Goal: Task Accomplishment & Management: Use online tool/utility

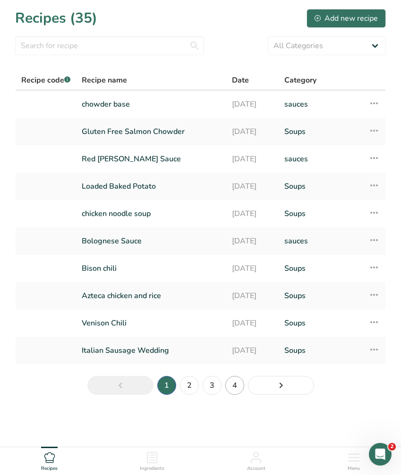
click at [234, 384] on link "4" at bounding box center [234, 385] width 19 height 19
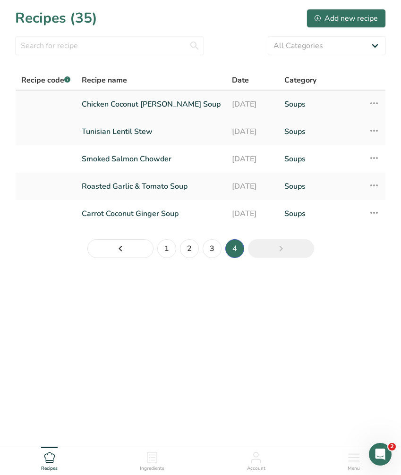
click at [167, 104] on link "Chicken Coconut [PERSON_NAME] Soup" at bounding box center [151, 104] width 139 height 20
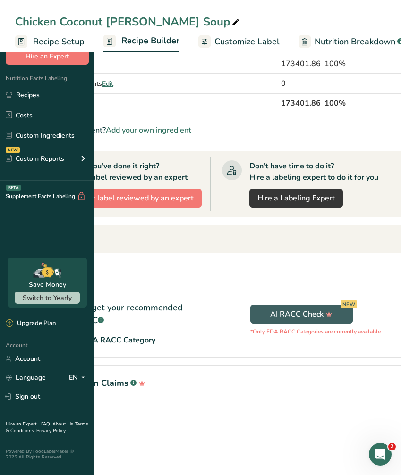
scroll to position [202, 0]
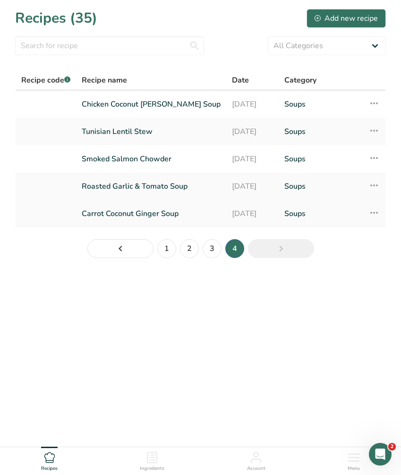
click at [137, 209] on link "Carrot Coconut Ginger Soup" at bounding box center [151, 214] width 139 height 20
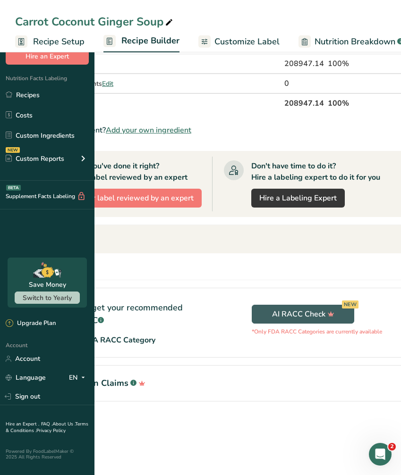
scroll to position [118, 0]
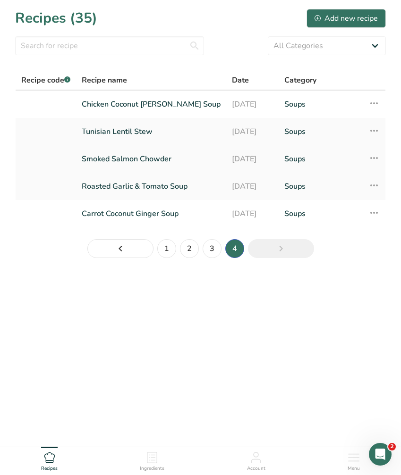
click at [152, 160] on link "Smoked Salmon Chowder" at bounding box center [151, 159] width 139 height 20
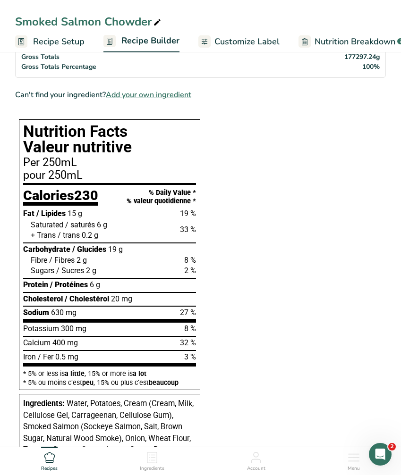
scroll to position [156, 0]
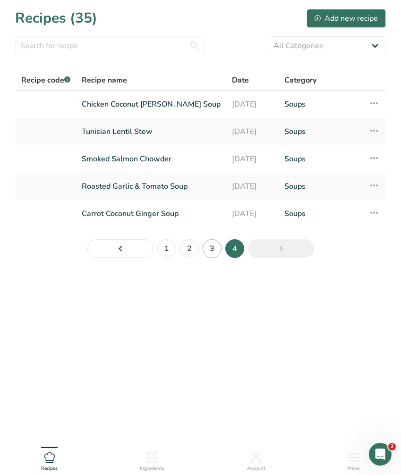
click at [213, 251] on link "3" at bounding box center [211, 248] width 19 height 19
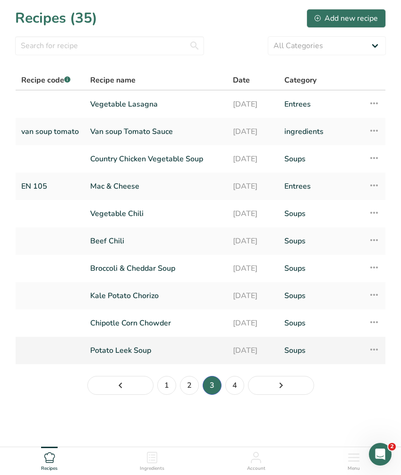
click at [138, 348] on link "Potato Leek Soup" at bounding box center [155, 351] width 131 height 20
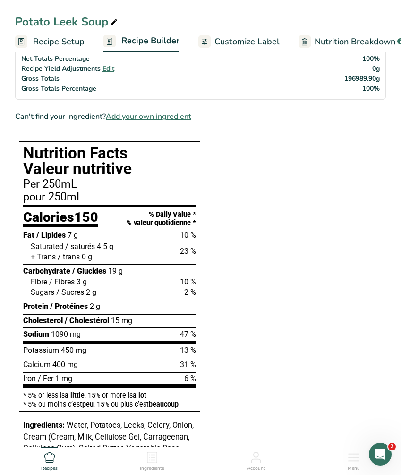
scroll to position [540, 0]
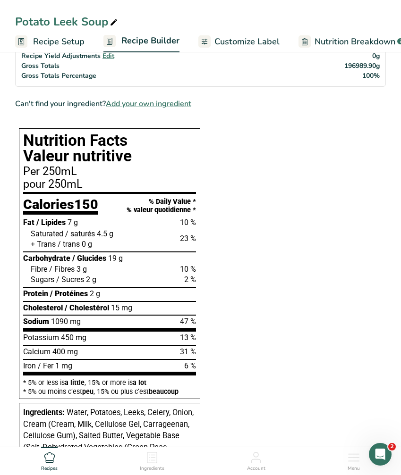
click at [354, 160] on section "Ingredients Butter, salted i Amount 10 Unit lb Portions 1 pat (1" sq, 1/3" high…" at bounding box center [200, 278] width 371 height 1433
click at [277, 225] on section "Ingredients Butter, salted i Amount 10 Unit lb Portions 1 pat (1" sq, 1/3" high…" at bounding box center [200, 278] width 371 height 1433
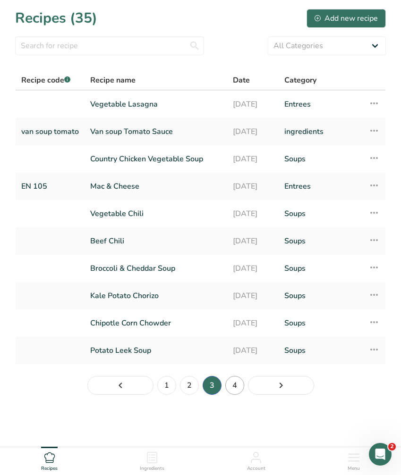
click at [230, 381] on link "4" at bounding box center [234, 385] width 19 height 19
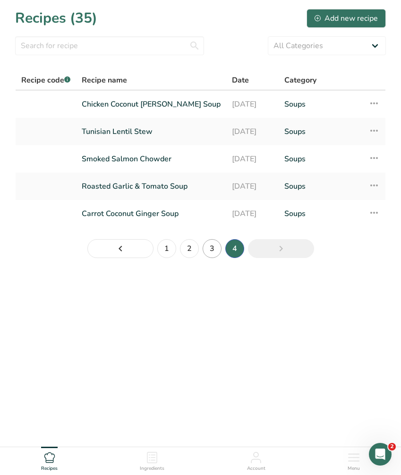
click at [213, 252] on link "3" at bounding box center [211, 248] width 19 height 19
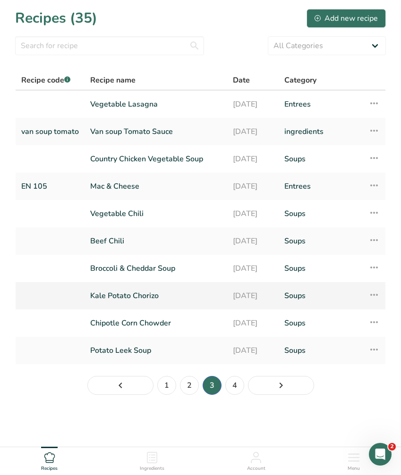
click at [127, 299] on link "Kale Potato Chorizo" at bounding box center [155, 296] width 131 height 20
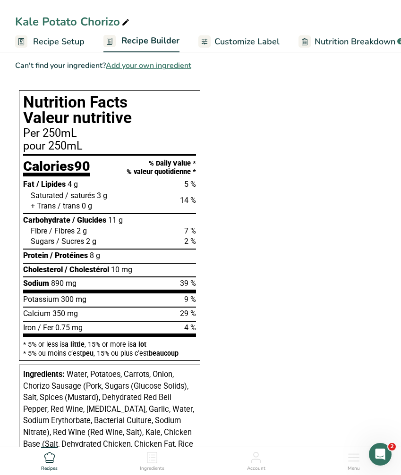
scroll to position [539, 0]
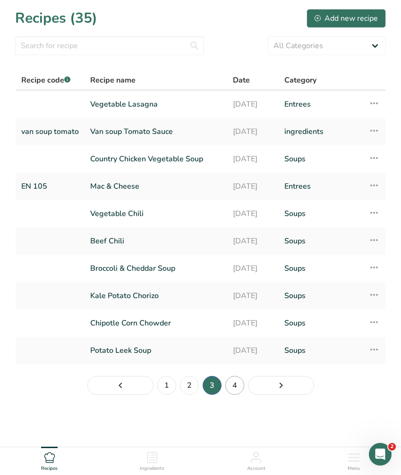
click at [230, 389] on link "4" at bounding box center [234, 385] width 19 height 19
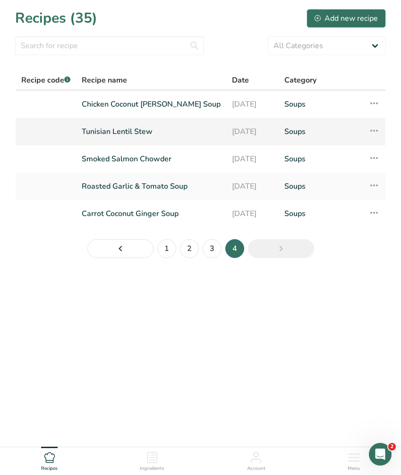
click at [153, 136] on link "Tunisian Lentil Stew" at bounding box center [151, 132] width 139 height 20
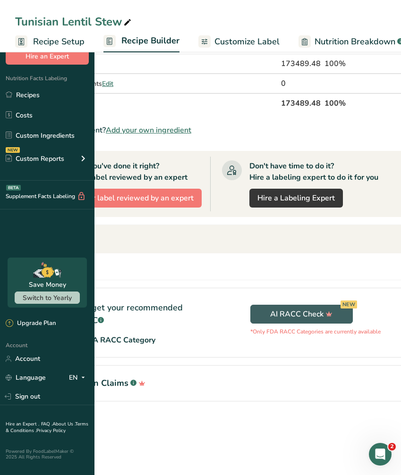
scroll to position [152, 0]
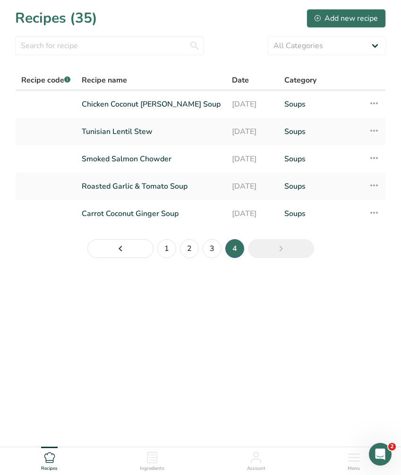
scroll to position [28, 0]
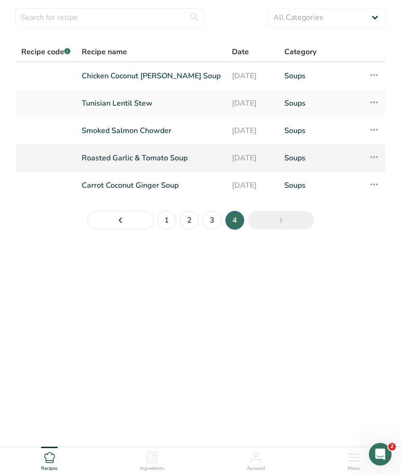
click at [162, 155] on link "Roasted Garlic & Tomato Soup" at bounding box center [151, 158] width 139 height 20
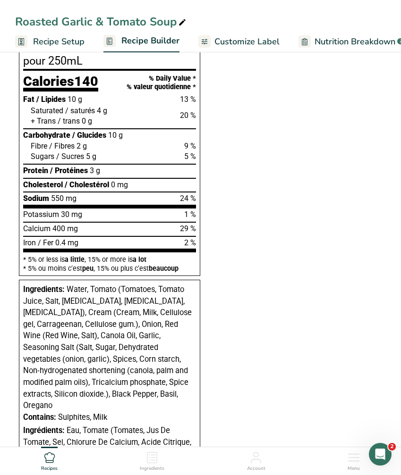
scroll to position [729, 0]
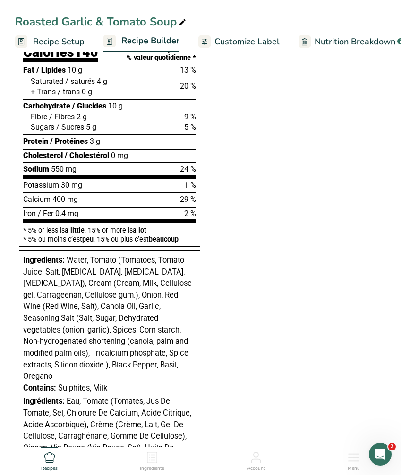
click at [336, 168] on section "Ingredients Oil, canola i Amount 2840 Unit g Portions 1 tbsp 1 cup 1 tsp Weight…" at bounding box center [200, 161] width 371 height 1576
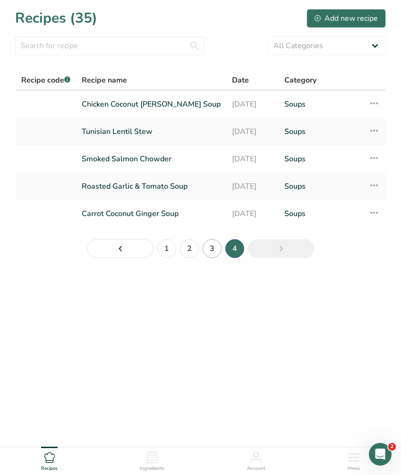
click at [215, 250] on link "3" at bounding box center [211, 248] width 19 height 19
click at [215, 250] on li "3" at bounding box center [212, 248] width 23 height 23
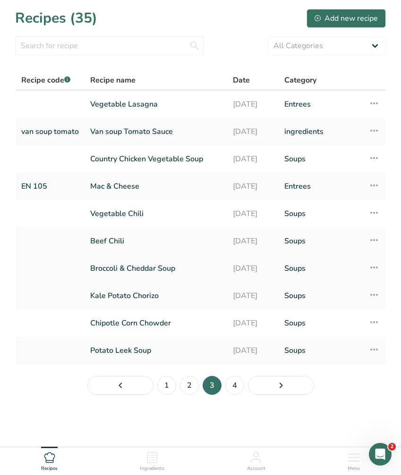
scroll to position [28, 0]
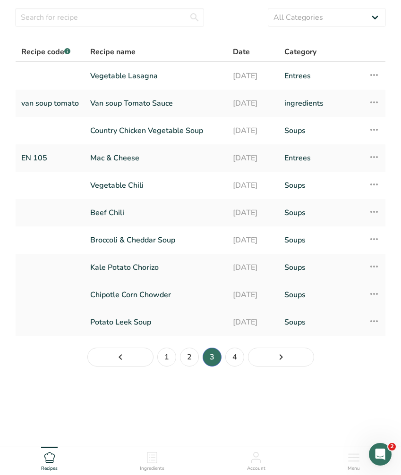
click at [138, 294] on link "Chipotle Corn Chowder" at bounding box center [155, 295] width 131 height 20
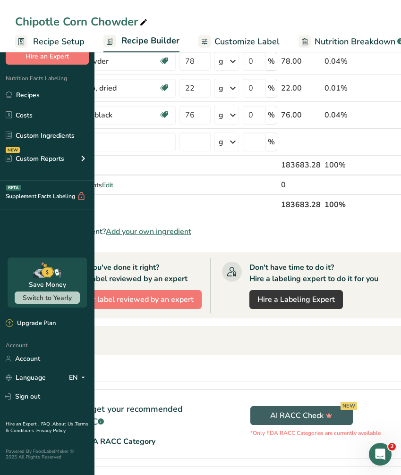
scroll to position [144, 0]
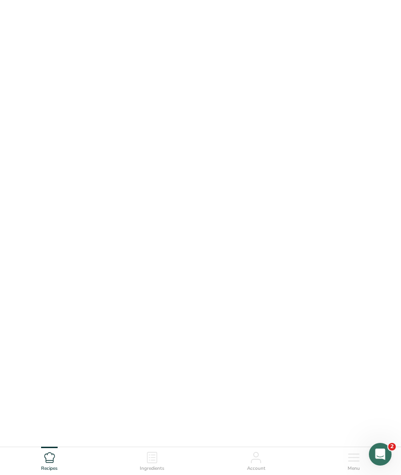
scroll to position [28, 0]
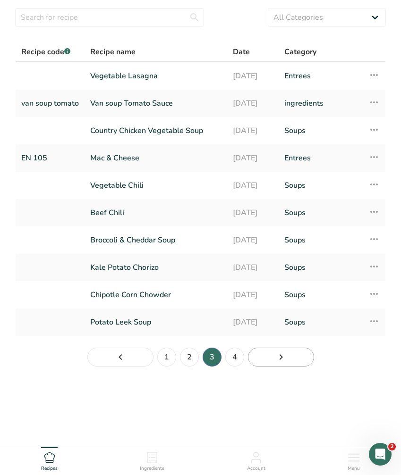
click at [290, 362] on link "Next page" at bounding box center [281, 357] width 66 height 19
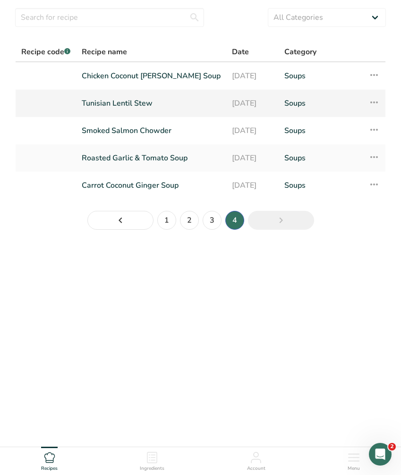
click at [147, 108] on link "Tunisian Lentil Stew" at bounding box center [151, 103] width 139 height 20
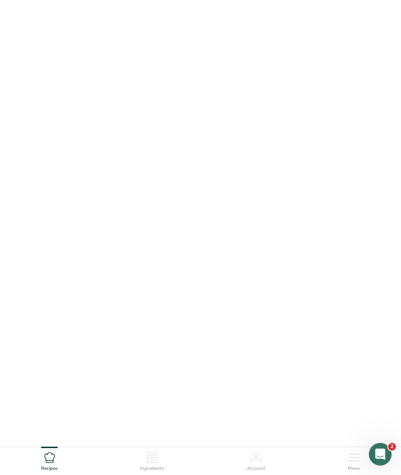
scroll to position [28, 0]
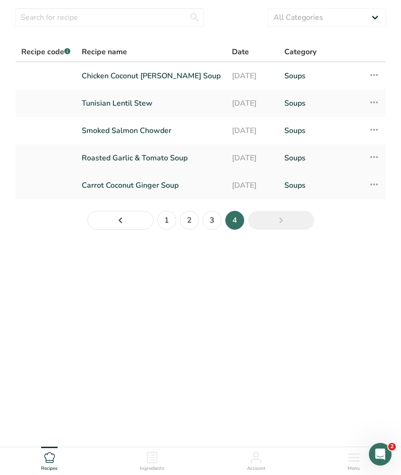
click at [175, 188] on link "Carrot Coconut Ginger Soup" at bounding box center [151, 186] width 139 height 20
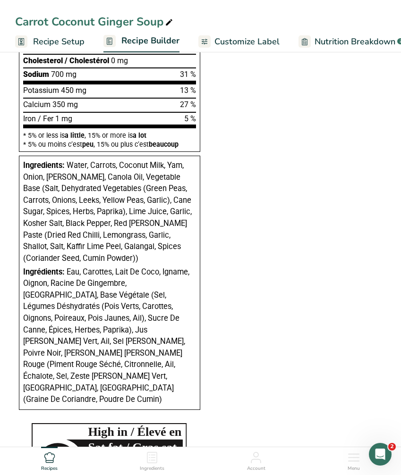
scroll to position [860, 0]
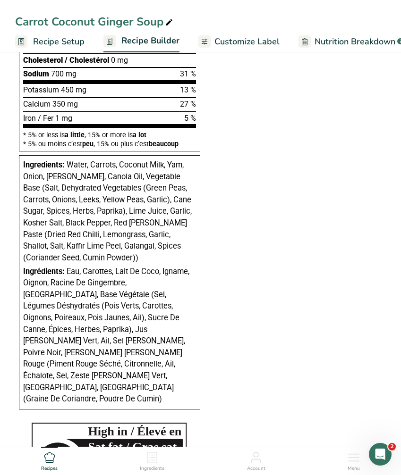
click at [266, 173] on section "Ingredients Oil, canola i Amount 2840 Unit g Portions 1 tbsp 1 cup 1 tsp Weight…" at bounding box center [200, 17] width 371 height 1552
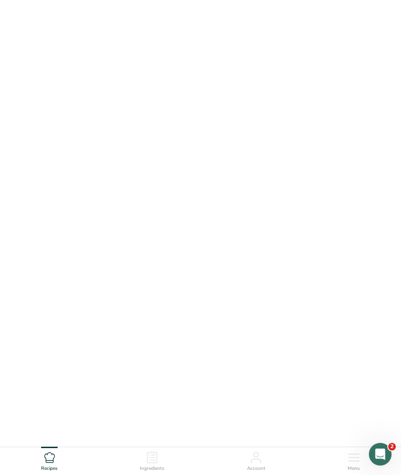
scroll to position [28, 0]
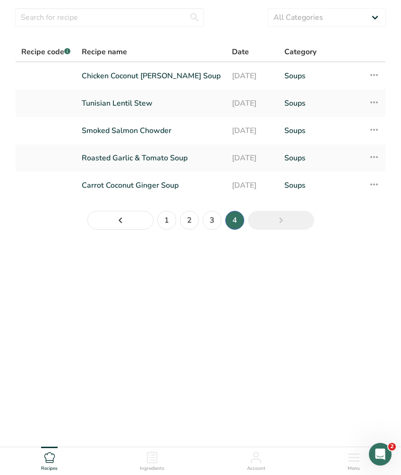
click at [119, 297] on main "Recipes (35) Add new recipe All Categories Baked Goods [GEOGRAPHIC_DATA] Confec…" at bounding box center [200, 209] width 401 height 475
click at [150, 81] on link "Chicken Coconut [PERSON_NAME] Soup" at bounding box center [151, 76] width 139 height 20
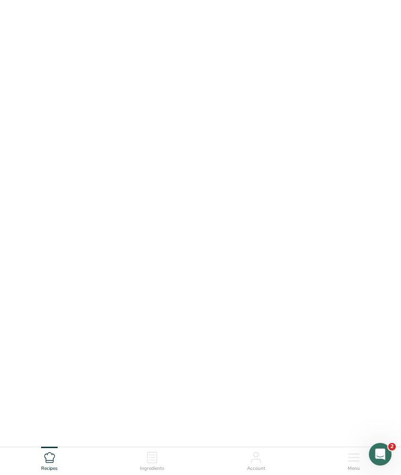
scroll to position [28, 0]
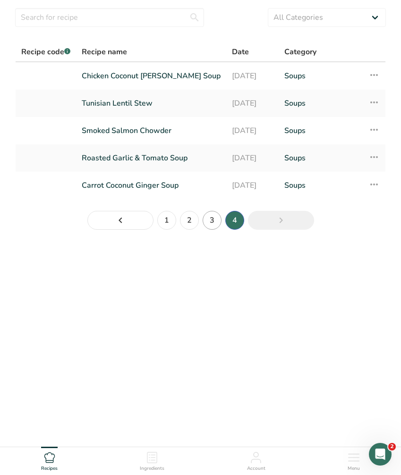
click at [214, 220] on link "3" at bounding box center [211, 220] width 19 height 19
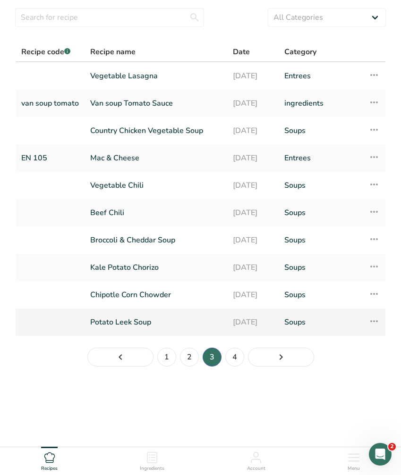
click at [137, 324] on link "Potato Leek Soup" at bounding box center [155, 322] width 131 height 20
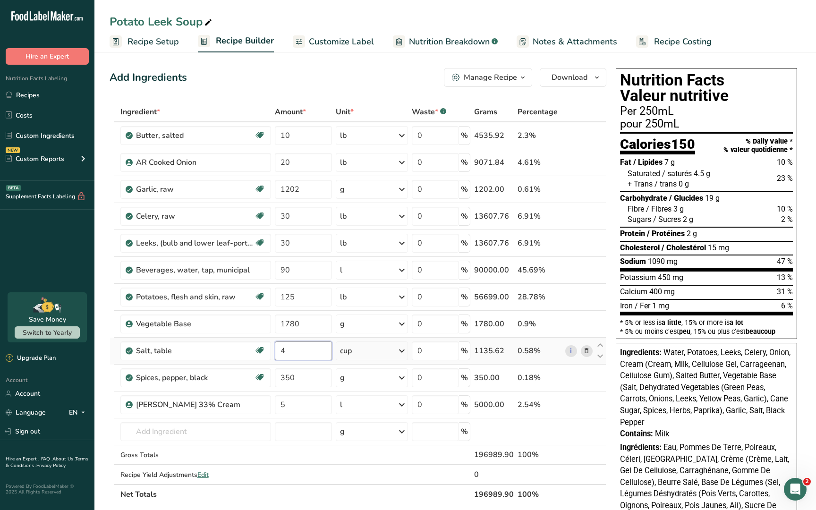
click at [295, 346] on input "4" at bounding box center [303, 350] width 57 height 19
click at [295, 345] on input "4" at bounding box center [303, 350] width 57 height 19
type input "3"
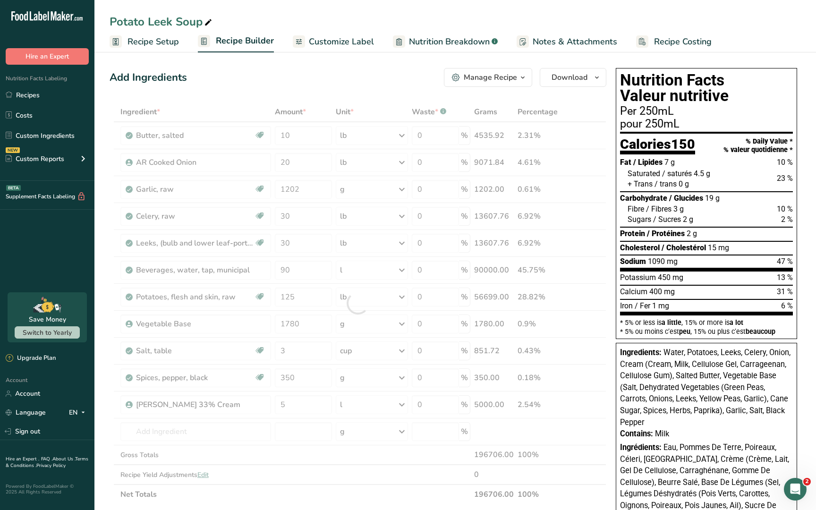
click at [400, 82] on div "Add Ingredients Manage Recipe Delete Recipe Duplicate Recipe Scale Recipe Save …" at bounding box center [358, 77] width 497 height 19
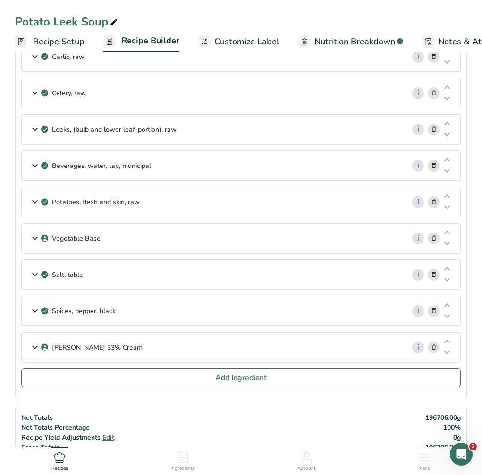
scroll to position [137, 0]
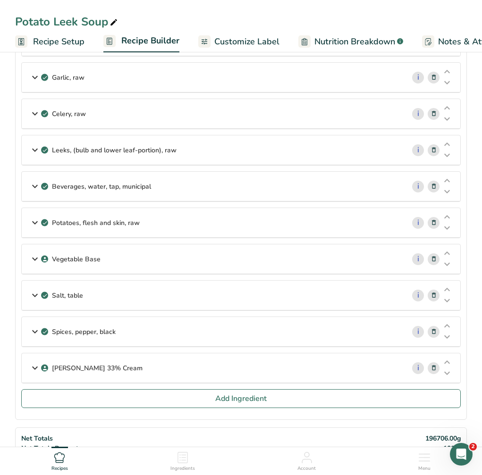
click at [208, 171] on div "Beverages, water, tap, municipal i Amount 90 Unit l Portions 1 fl oz 1 bottle 8…" at bounding box center [240, 186] width 439 height 31
click at [200, 180] on div "Beverages, water, tap, municipal" at bounding box center [213, 186] width 383 height 29
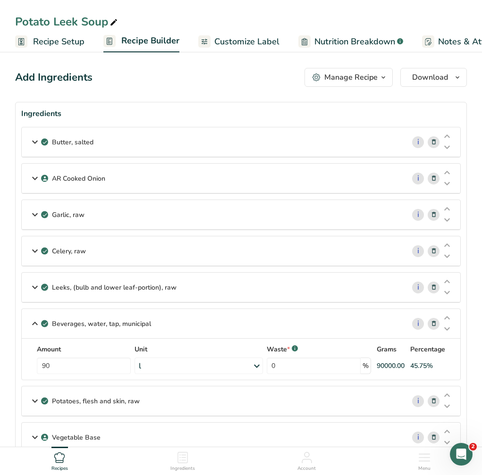
scroll to position [67, 0]
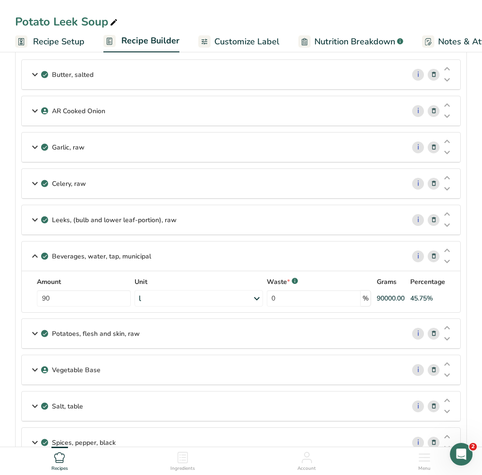
click at [34, 407] on icon at bounding box center [34, 406] width 11 height 17
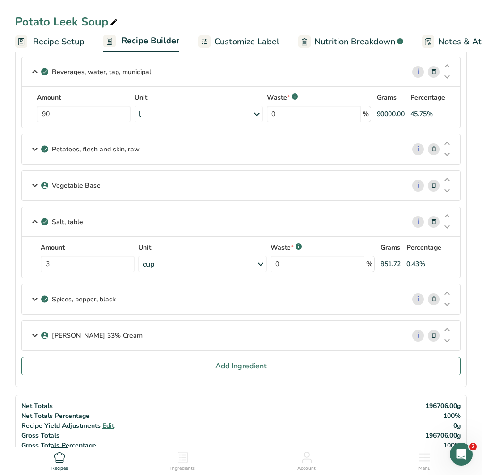
scroll to position [281, 0]
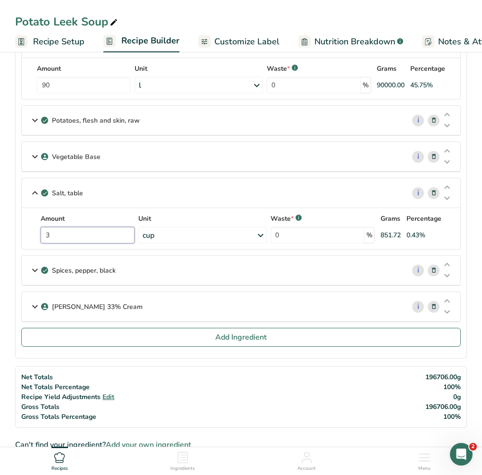
click at [107, 234] on input "3" at bounding box center [88, 235] width 94 height 17
type input "4"
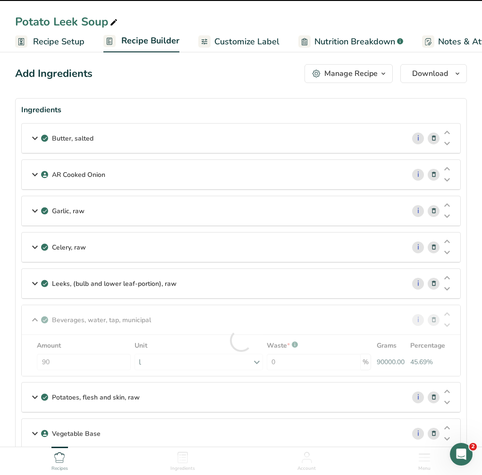
scroll to position [0, 0]
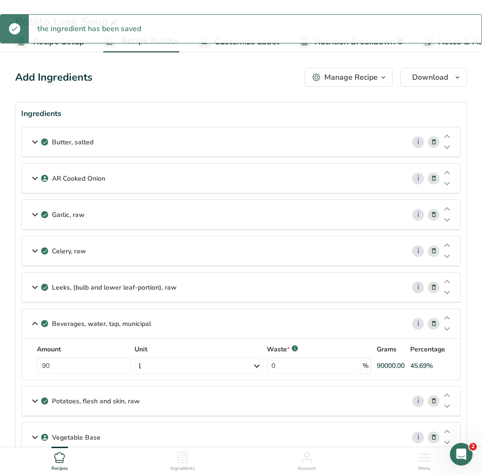
click at [367, 140] on div "Butter, salted" at bounding box center [213, 141] width 383 height 29
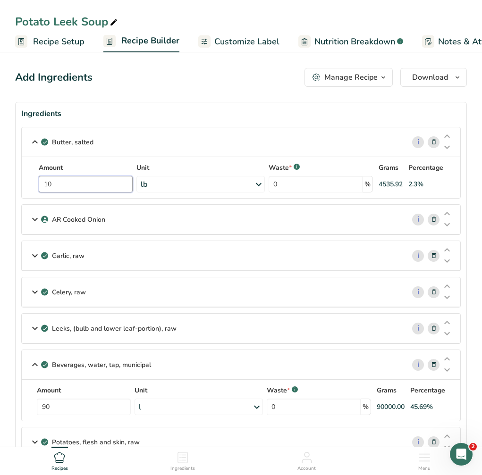
click at [78, 187] on input "10" at bounding box center [86, 184] width 94 height 17
click at [102, 179] on input "9" at bounding box center [86, 184] width 94 height 17
click at [101, 179] on input "9" at bounding box center [86, 184] width 94 height 17
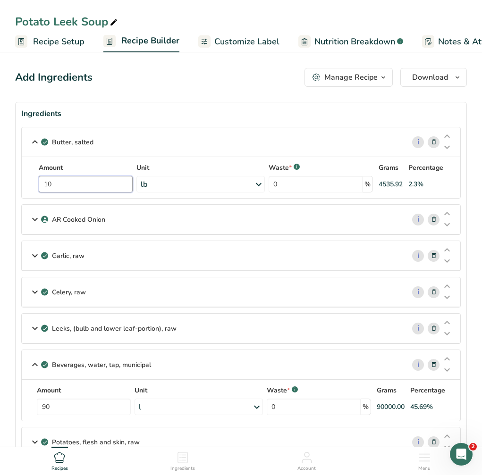
type input "10"
click at [217, 142] on div "Butter, salted i Amount 10 Unit lb Portions 1 pat (1" sq, 1/3" high) 1 tbsp 1 c…" at bounding box center [240, 163] width 439 height 72
click at [209, 75] on div "Add Ingredients Manage Recipe Delete Recipe Duplicate Recipe Scale Recipe Save …" at bounding box center [241, 77] width 452 height 19
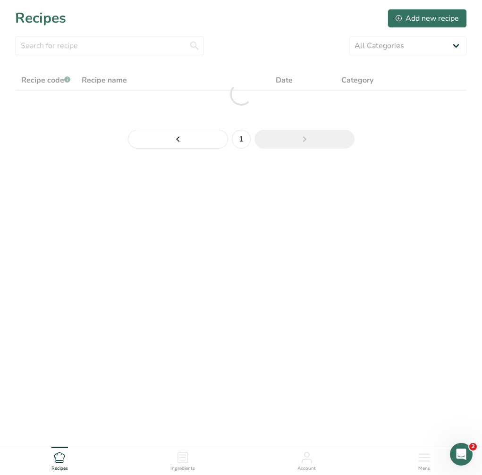
scroll to position [28, 0]
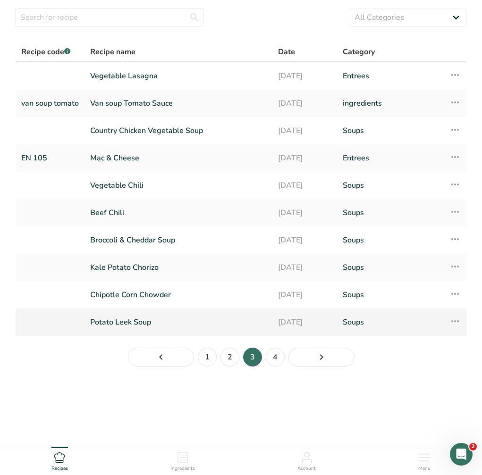
click at [120, 317] on link "Potato Leek Soup" at bounding box center [178, 322] width 177 height 20
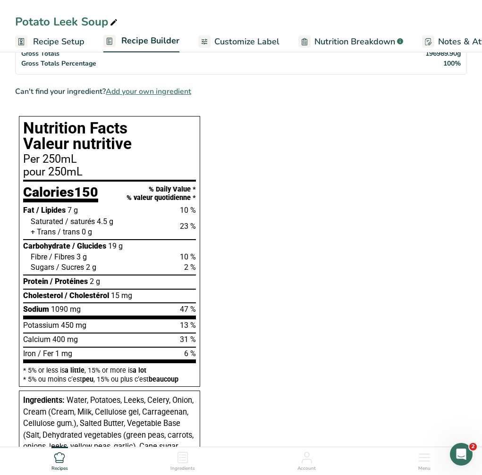
scroll to position [510, 0]
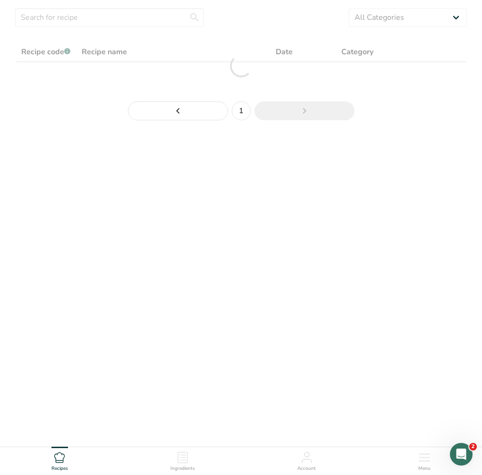
scroll to position [28, 0]
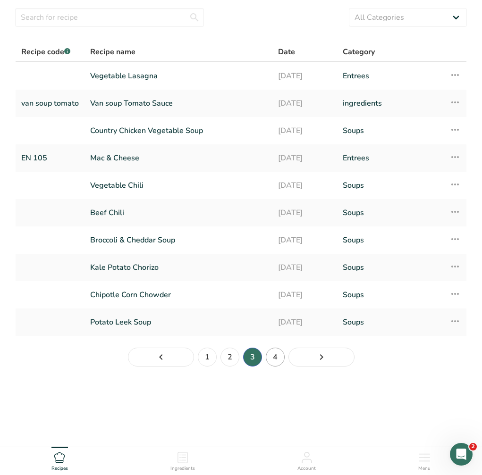
click at [273, 355] on link "4" at bounding box center [275, 357] width 19 height 19
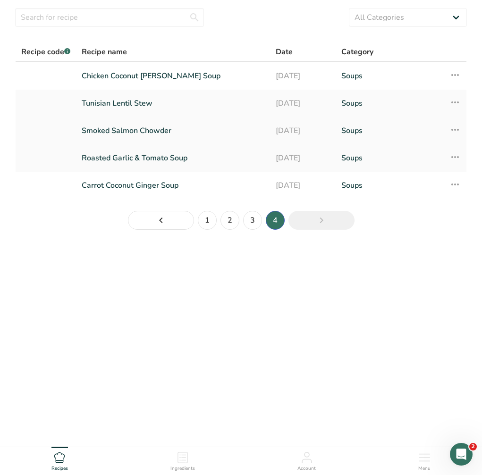
click at [149, 137] on link "Smoked Salmon Chowder" at bounding box center [173, 131] width 183 height 20
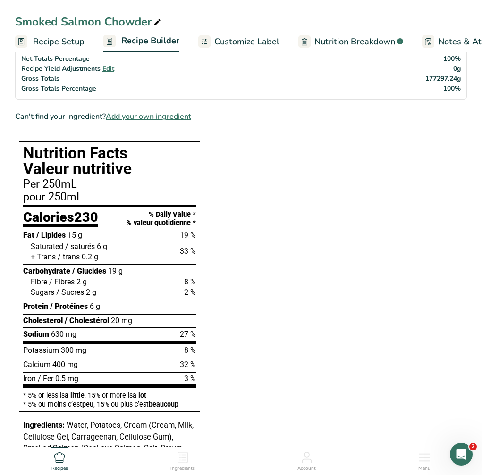
scroll to position [792, 0]
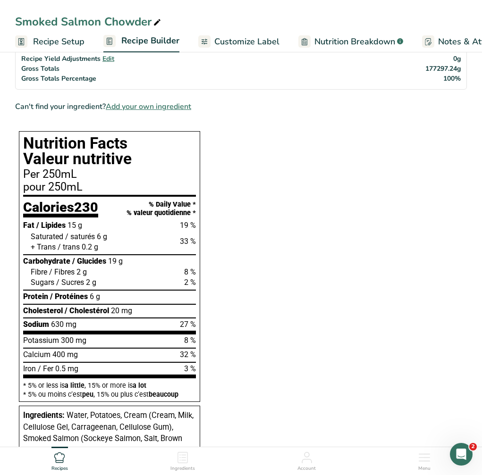
click at [400, 316] on section "Ingredients Oil, canola i Amount 2840 Unit g Portions 1 tbsp 1 cup 1 tsp Weight…" at bounding box center [241, 206] width 452 height 1792
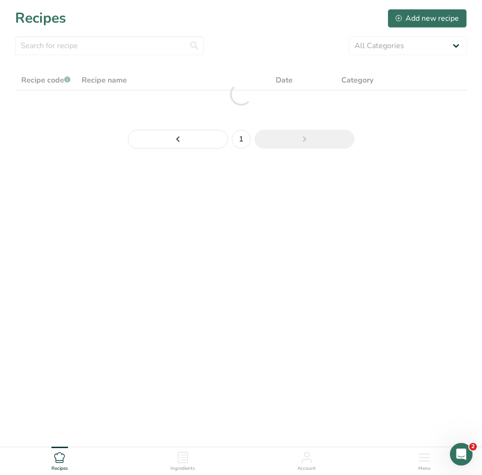
scroll to position [28, 0]
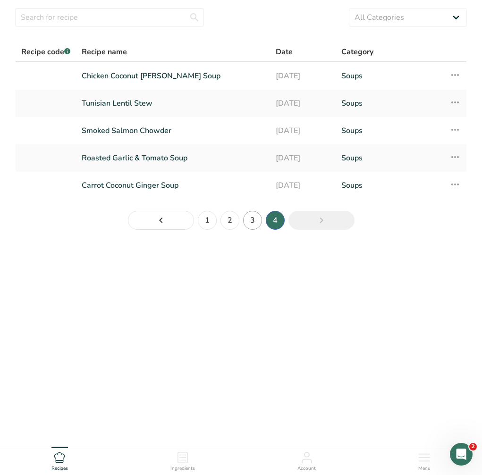
click at [249, 220] on link "3" at bounding box center [252, 220] width 19 height 19
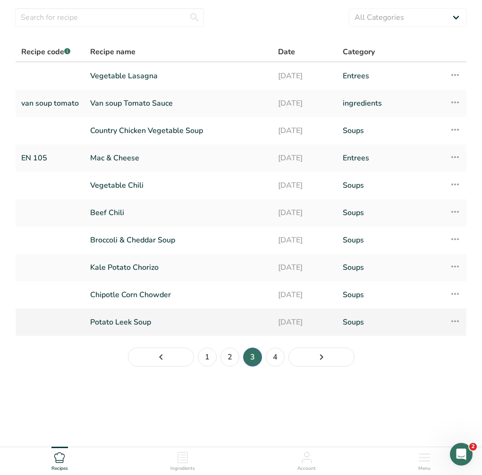
click at [227, 321] on link "Potato Leek Soup" at bounding box center [178, 322] width 177 height 20
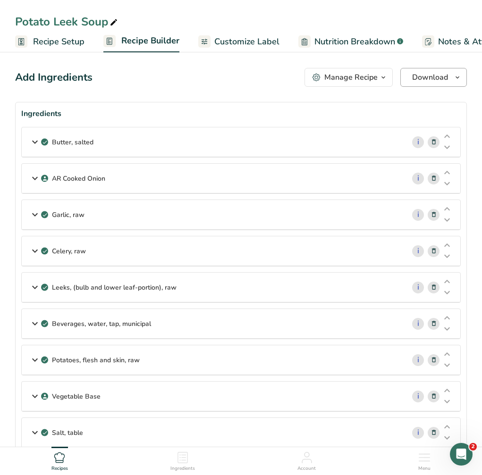
click at [400, 78] on button "Download" at bounding box center [433, 77] width 67 height 19
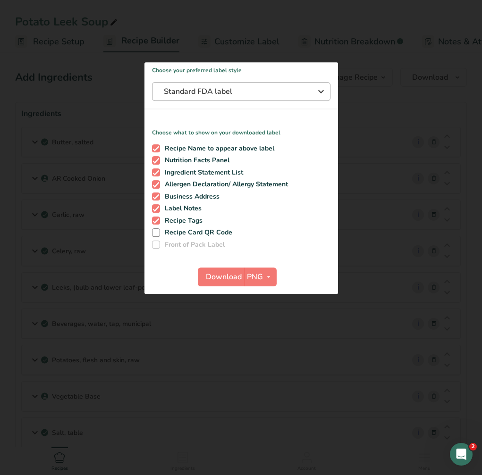
click at [233, 93] on span "Standard FDA label" at bounding box center [235, 91] width 142 height 11
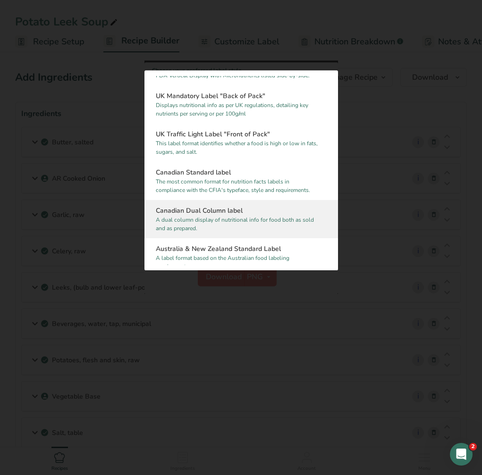
scroll to position [335, 0]
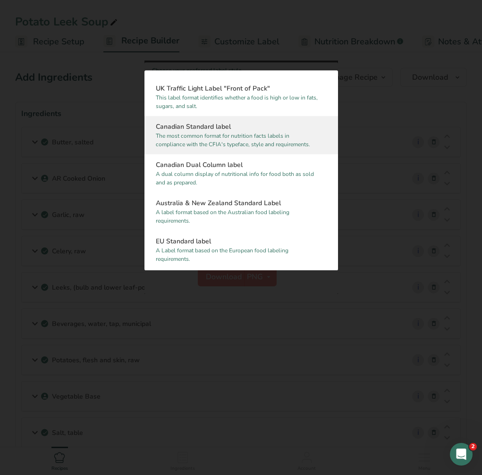
click at [261, 144] on p "The most common format for nutrition facts labels in compliance with the CFIA's…" at bounding box center [237, 140] width 162 height 17
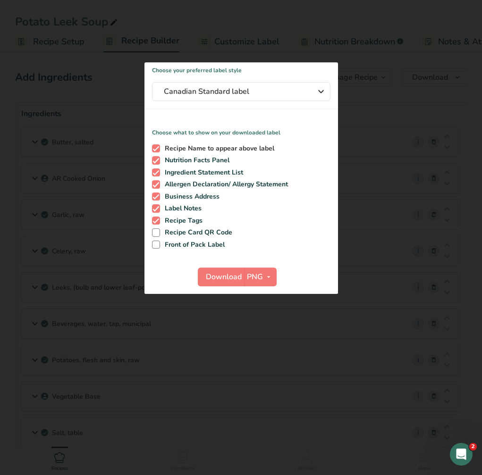
click at [176, 148] on span "Recipe Name to appear above label" at bounding box center [217, 148] width 114 height 8
click at [158, 148] on input "Recipe Name to appear above label" at bounding box center [155, 148] width 6 height 6
checkbox input "false"
click at [170, 169] on span "Ingredient Statement List" at bounding box center [201, 173] width 83 height 8
click at [158, 169] on input "Ingredient Statement List" at bounding box center [155, 172] width 6 height 6
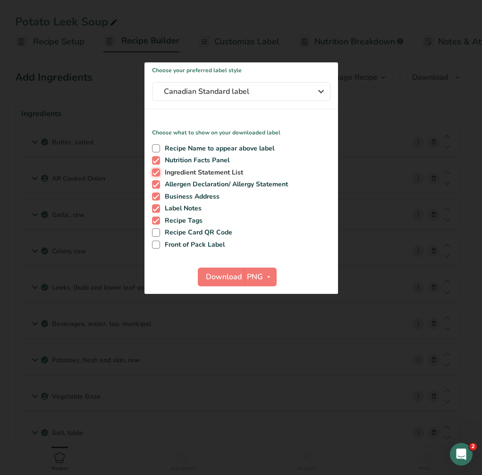
checkbox input "false"
click at [174, 181] on span "Allergen Declaration/ Allergy Statement" at bounding box center [224, 184] width 128 height 8
click at [158, 182] on input "Allergen Declaration/ Allergy Statement" at bounding box center [155, 185] width 6 height 6
checkbox input "false"
click at [176, 193] on span "Business Address" at bounding box center [189, 197] width 59 height 8
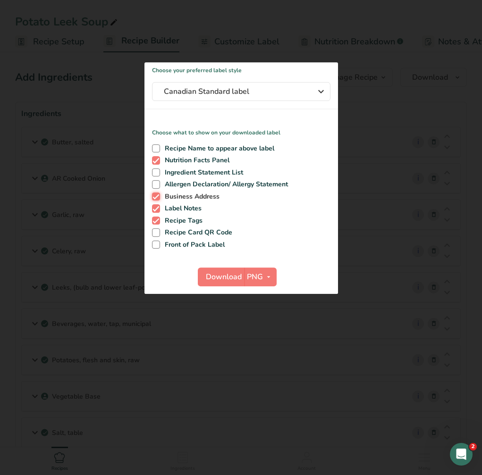
click at [158, 194] on input "Business Address" at bounding box center [155, 197] width 6 height 6
checkbox input "false"
click at [176, 207] on span "Label Notes" at bounding box center [181, 208] width 42 height 8
click at [158, 207] on input "Label Notes" at bounding box center [155, 209] width 6 height 6
checkbox input "false"
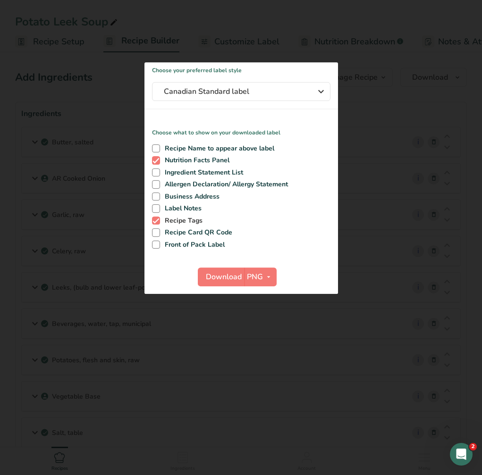
click at [172, 221] on span "Recipe Tags" at bounding box center [181, 221] width 42 height 8
click at [158, 221] on input "Recipe Tags" at bounding box center [155, 221] width 6 height 6
checkbox input "false"
click at [207, 276] on span "Download" at bounding box center [224, 276] width 36 height 11
click at [317, 88] on icon "button" at bounding box center [320, 91] width 11 height 17
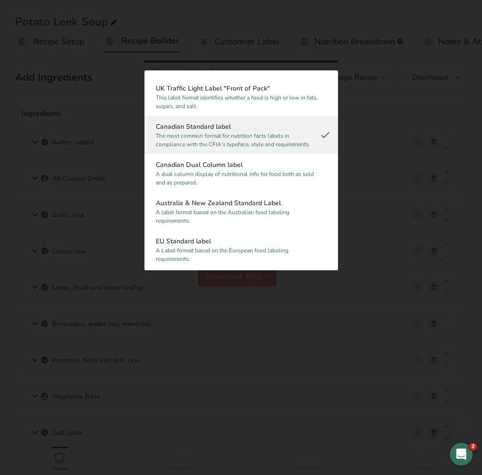
click at [377, 120] on div at bounding box center [241, 237] width 482 height 475
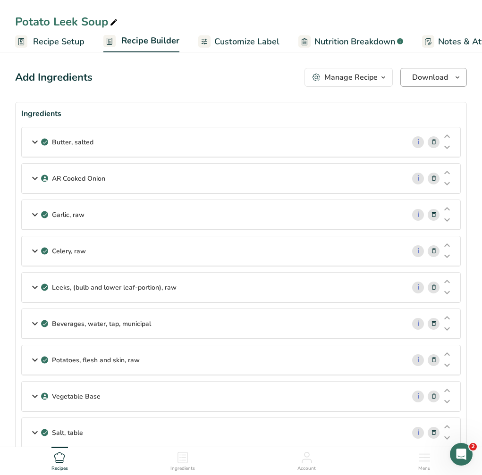
click at [400, 74] on icon "button" at bounding box center [458, 78] width 8 height 12
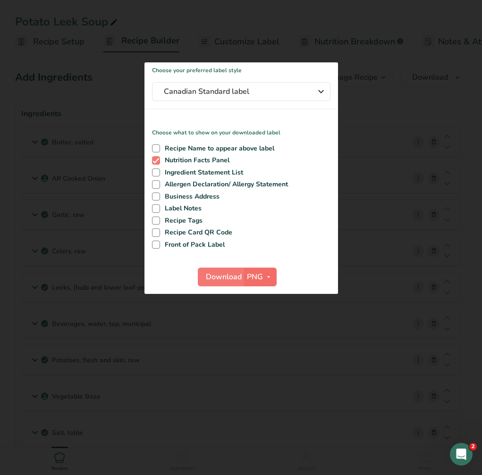
click at [266, 279] on icon "button" at bounding box center [269, 277] width 8 height 12
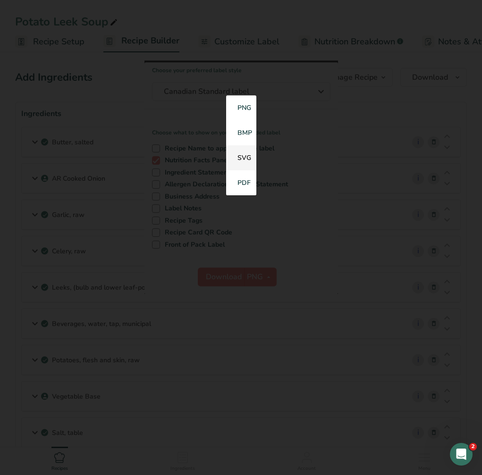
click at [246, 160] on link "SVG" at bounding box center [241, 157] width 30 height 25
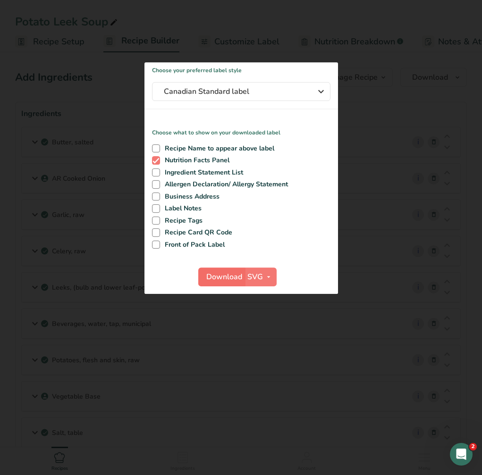
click at [226, 274] on span "Download" at bounding box center [224, 276] width 36 height 11
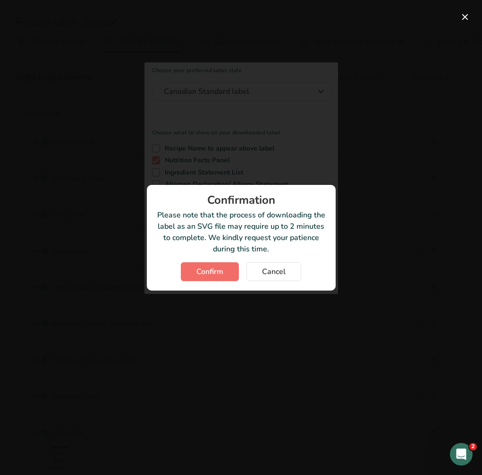
click at [212, 262] on button "Confirm" at bounding box center [210, 271] width 58 height 19
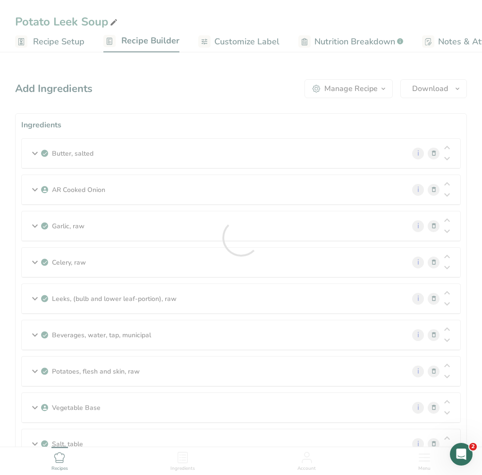
scroll to position [0, 0]
